Goal: Task Accomplishment & Management: Use online tool/utility

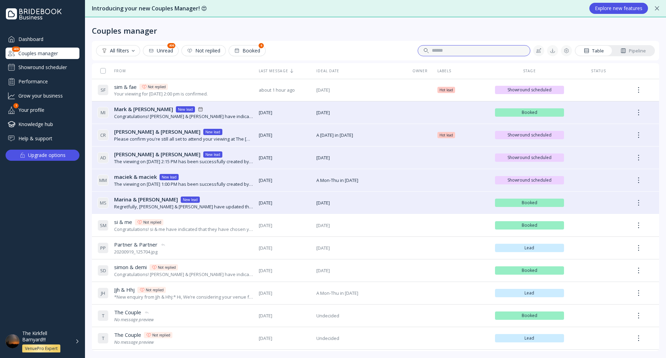
click at [487, 54] on input at bounding box center [478, 50] width 93 height 7
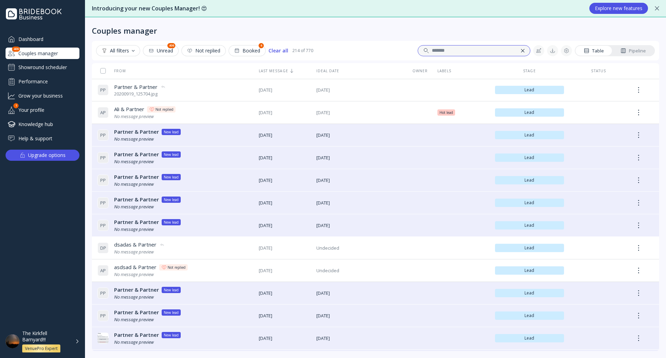
type input "*******"
click at [521, 50] on div at bounding box center [522, 50] width 3 height 3
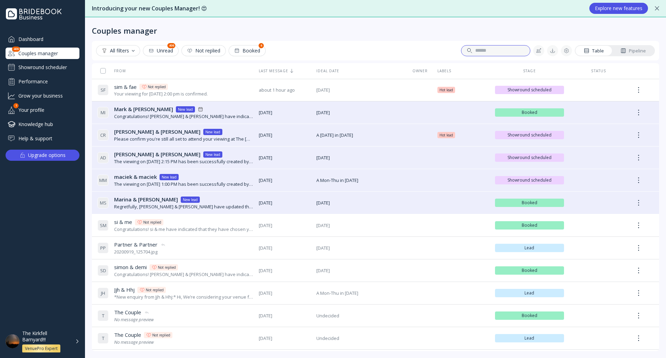
click at [509, 49] on input at bounding box center [499, 50] width 49 height 7
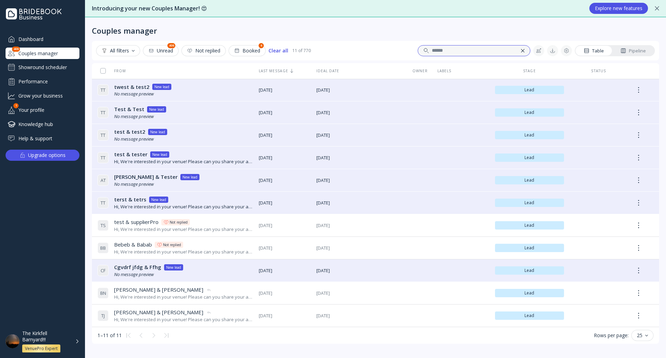
type input "******"
click at [522, 50] on div at bounding box center [522, 50] width 3 height 3
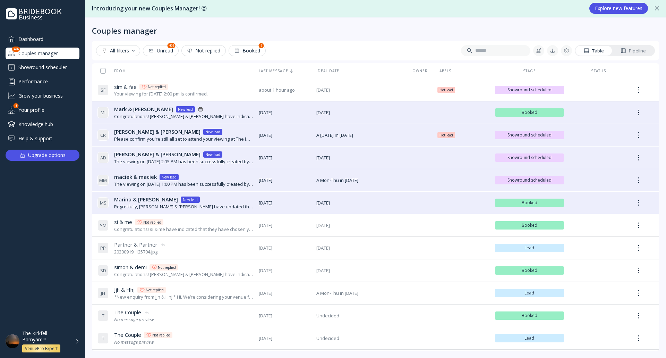
click at [55, 60] on div "Dashboard Couples manager 406 Showround scheduler Performance Grow your busines…" at bounding box center [43, 88] width 74 height 111
click at [54, 60] on div "Dashboard Couples manager 406 Showround scheduler Performance Grow your busines…" at bounding box center [43, 88] width 74 height 111
click at [54, 66] on div "Showround scheduler" at bounding box center [43, 67] width 74 height 11
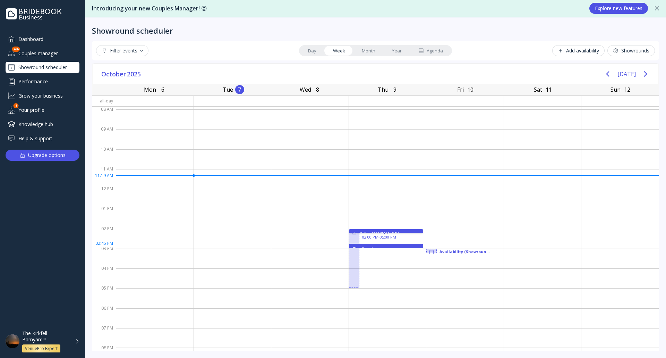
click at [393, 246] on div "The Couple 02:45 PM - 03:00 PM" at bounding box center [386, 245] width 75 height 4
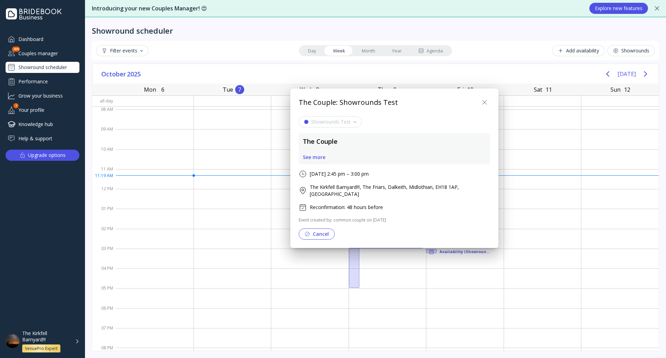
click at [316, 154] on div "See more" at bounding box center [314, 157] width 23 height 6
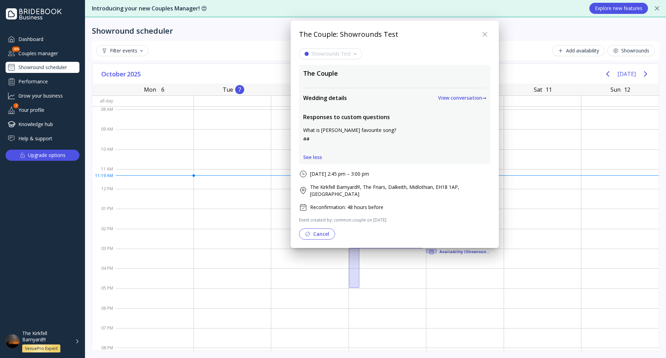
click at [317, 158] on div "See less" at bounding box center [312, 157] width 19 height 6
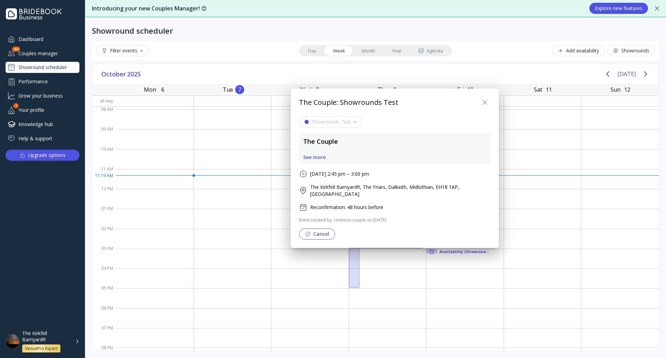
click at [421, 309] on div at bounding box center [333, 179] width 777 height 469
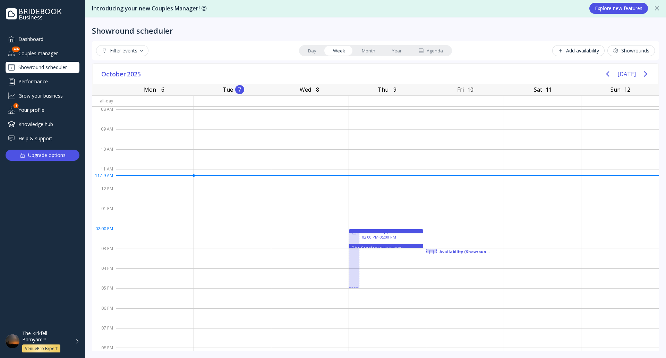
click at [381, 232] on div "02:00 PM - 02:15 PM" at bounding box center [396, 234] width 48 height 5
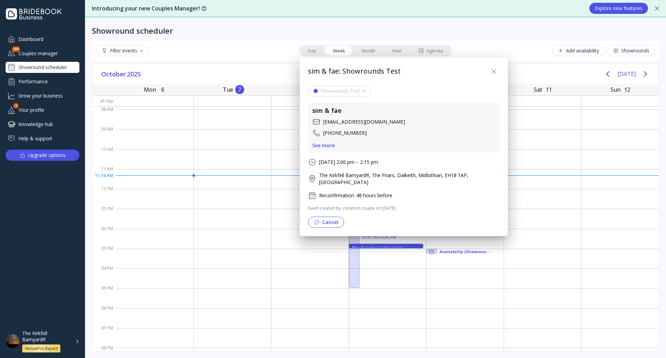
click at [260, 222] on div at bounding box center [333, 179] width 777 height 469
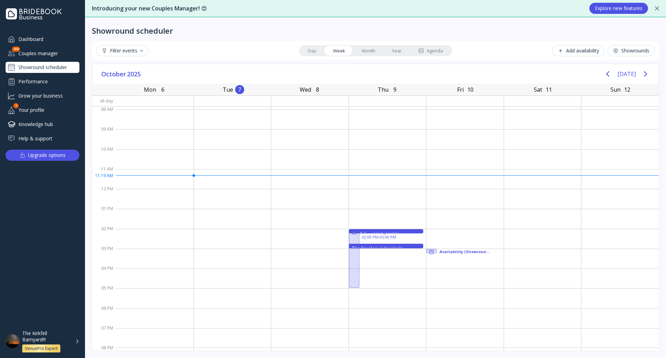
click at [77, 346] on div "The Kirkfell Barnyard!!! VenuePro Expert" at bounding box center [50, 341] width 57 height 23
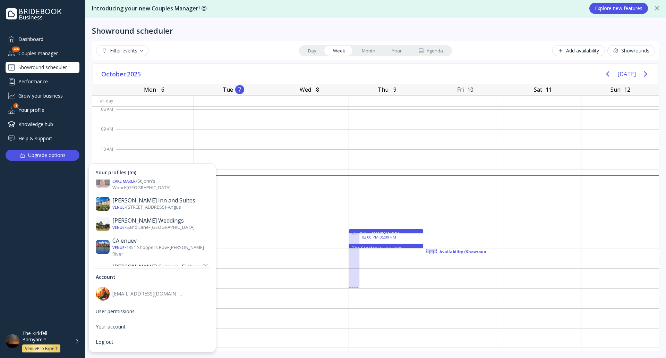
scroll to position [243, 0]
click at [159, 328] on div "Venue • Saint James's Place • London" at bounding box center [160, 334] width 96 height 13
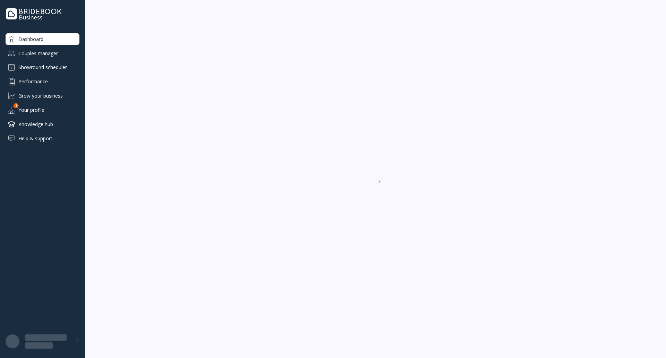
click at [66, 68] on div "Showround scheduler" at bounding box center [43, 67] width 74 height 11
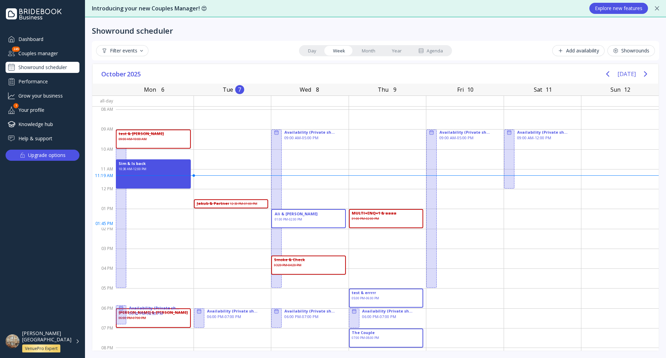
click at [306, 225] on div "Ali & Ila 01:00 PM - 02:00 PM" at bounding box center [308, 218] width 75 height 19
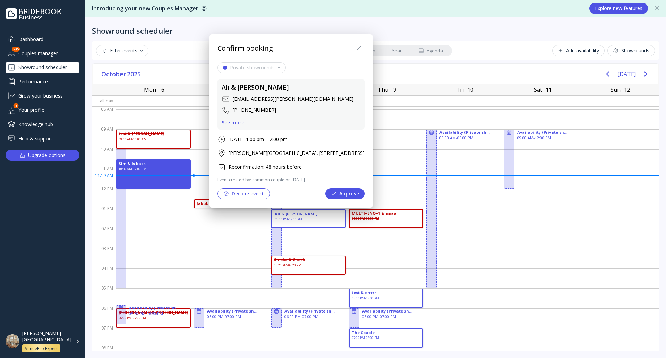
click at [241, 124] on div "See more" at bounding box center [233, 123] width 23 height 6
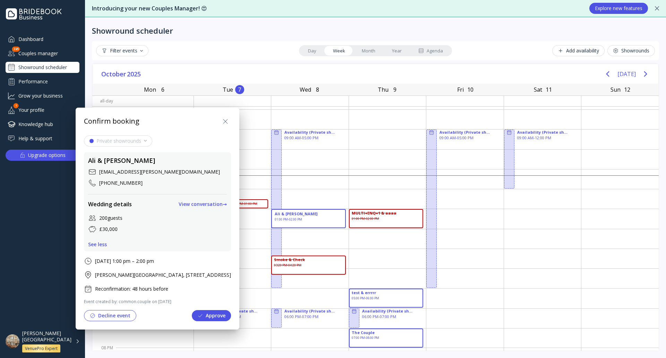
click at [227, 204] on div "View conversation →" at bounding box center [203, 204] width 48 height 6
